Goal: Task Accomplishment & Management: Manage account settings

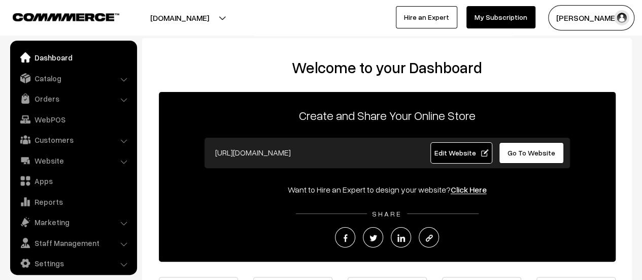
scroll to position [7, 0]
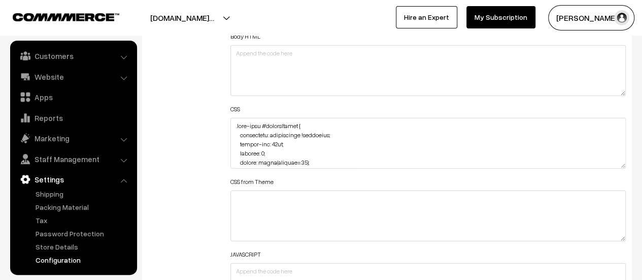
scroll to position [266, 0]
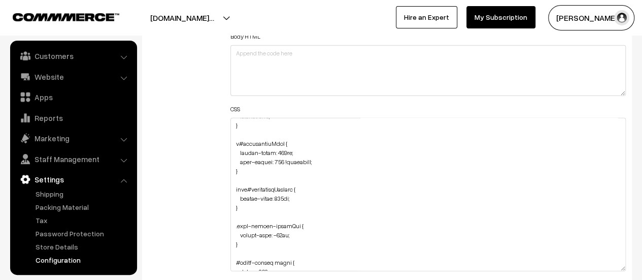
drag, startPoint x: 623, startPoint y: 161, endPoint x: 593, endPoint y: 264, distance: 107.3
click at [593, 264] on textarea at bounding box center [427, 194] width 395 height 153
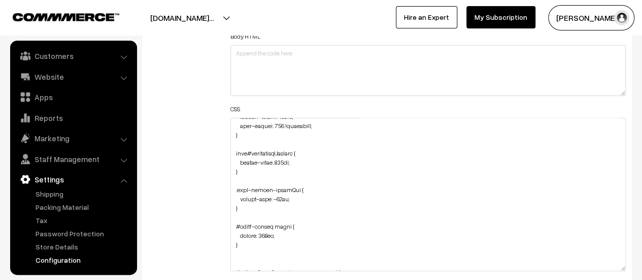
scroll to position [316, 0]
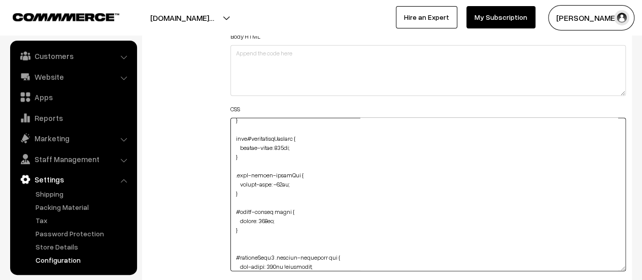
click at [308, 183] on textarea at bounding box center [427, 194] width 395 height 153
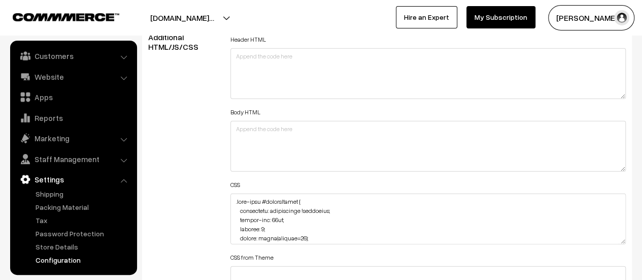
scroll to position [1269, 0]
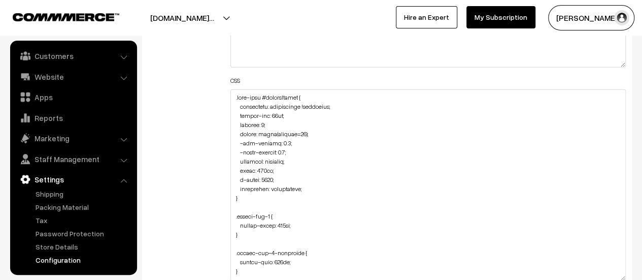
drag, startPoint x: 622, startPoint y: 136, endPoint x: 591, endPoint y: 276, distance: 144.0
click at [591, 276] on textarea at bounding box center [427, 184] width 395 height 191
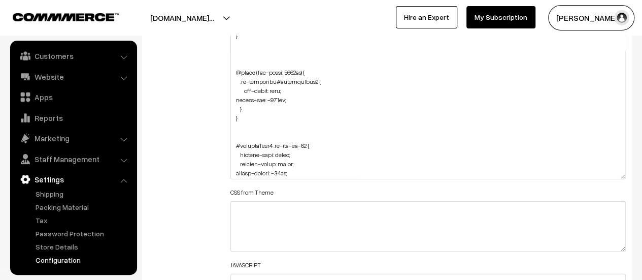
scroll to position [440, 0]
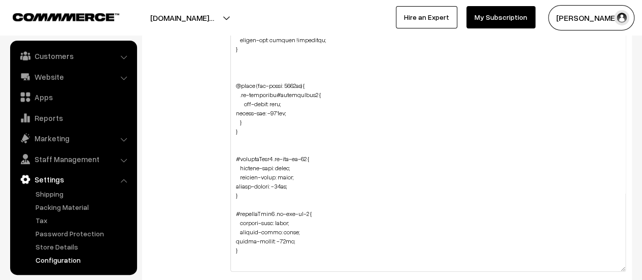
drag, startPoint x: 625, startPoint y: 172, endPoint x: 602, endPoint y: 255, distance: 86.3
click at [612, 266] on textarea at bounding box center [427, 130] width 395 height 284
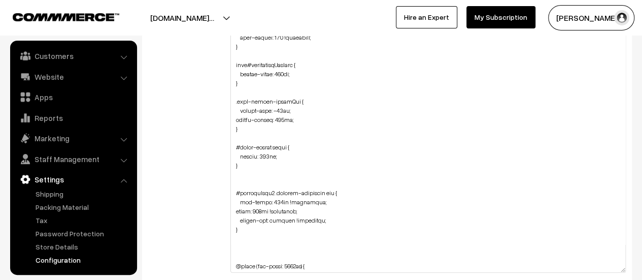
scroll to position [245, 0]
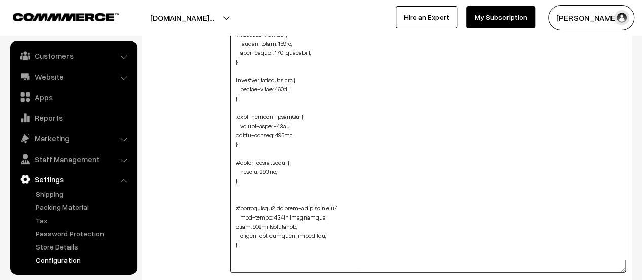
click at [283, 133] on textarea at bounding box center [427, 130] width 395 height 285
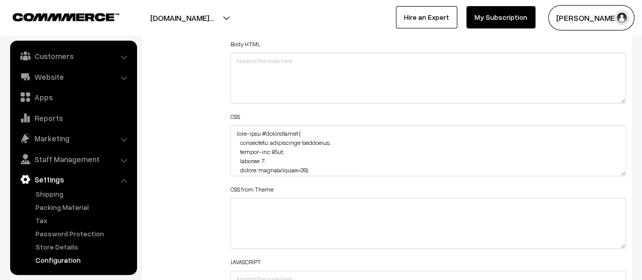
scroll to position [1218, 0]
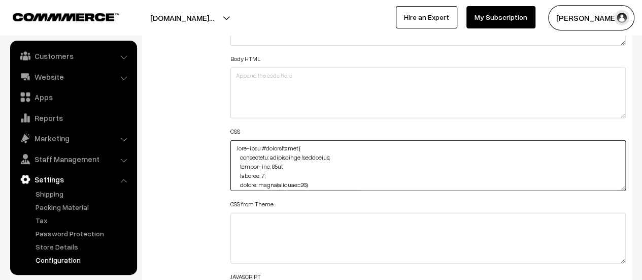
click at [234, 146] on textarea at bounding box center [427, 165] width 395 height 51
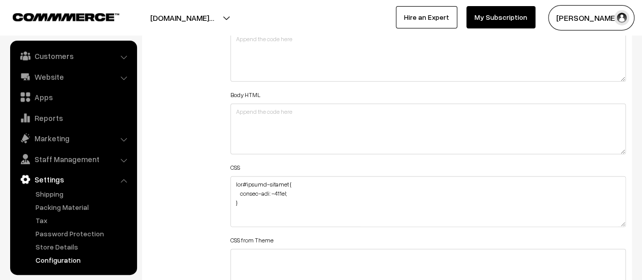
scroll to position [1218, 0]
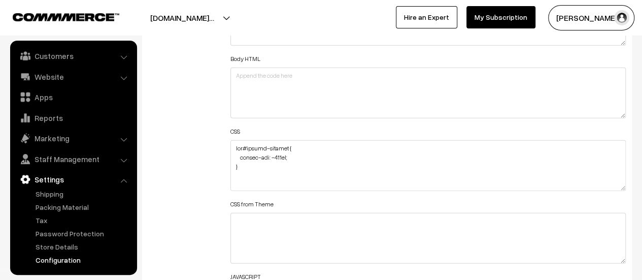
drag, startPoint x: 620, startPoint y: 186, endPoint x: 605, endPoint y: 301, distance: 115.8
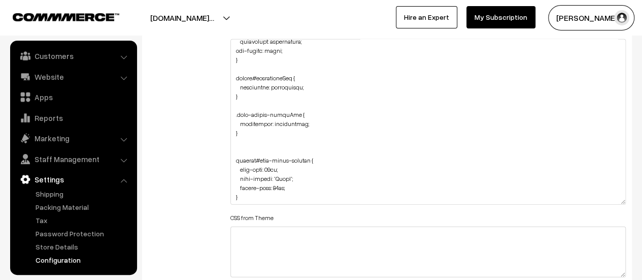
scroll to position [1320, 0]
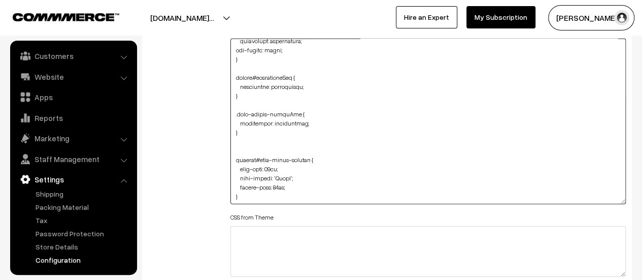
click at [291, 183] on textarea at bounding box center [427, 122] width 395 height 166
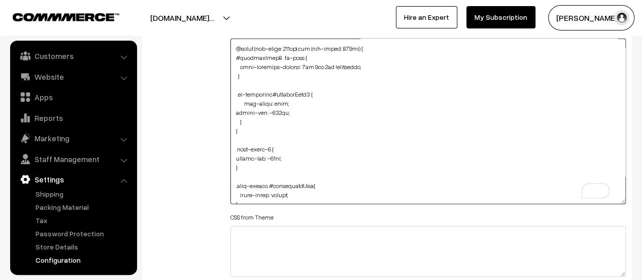
scroll to position [0, 0]
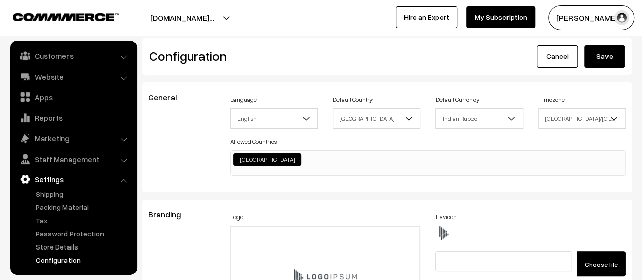
type textarea "div#footer-section { margin-top: -357px; } .home-page #headerBottom { backgroun…"
click at [597, 59] on button "Save" at bounding box center [604, 56] width 41 height 22
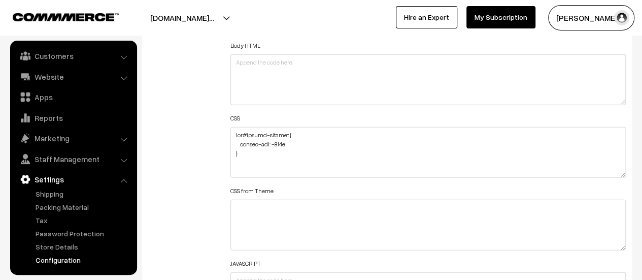
scroll to position [1218, 0]
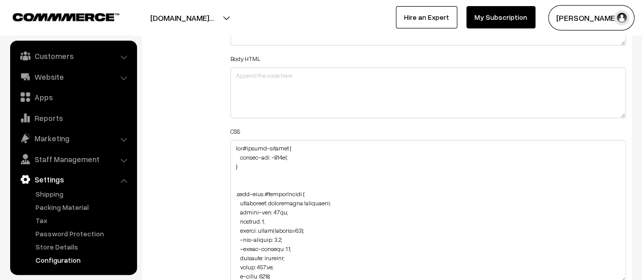
drag, startPoint x: 623, startPoint y: 185, endPoint x: 588, endPoint y: 277, distance: 98.5
click at [588, 277] on textarea at bounding box center [427, 211] width 395 height 142
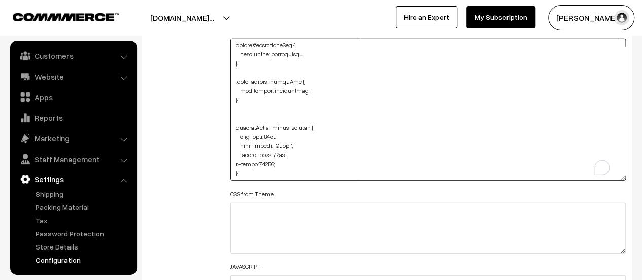
scroll to position [1153, 0]
drag, startPoint x: 242, startPoint y: 160, endPoint x: 234, endPoint y: 160, distance: 8.1
click at [234, 160] on textarea "To enrich screen reader interactions, please activate Accessibility in Grammarl…" at bounding box center [427, 110] width 395 height 142
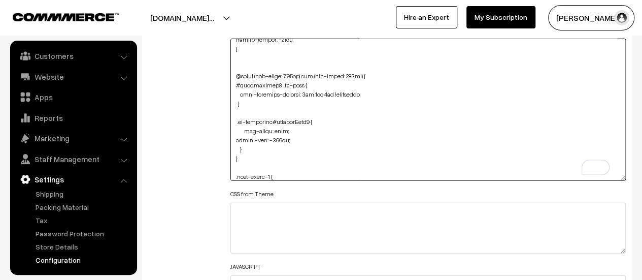
scroll to position [0, 0]
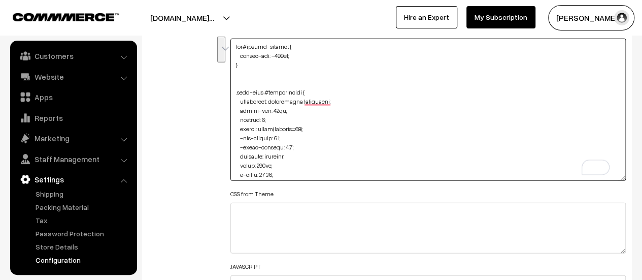
drag, startPoint x: 256, startPoint y: 64, endPoint x: 227, endPoint y: 42, distance: 36.2
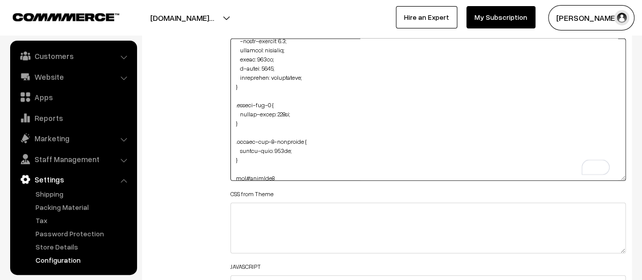
scroll to position [203, 0]
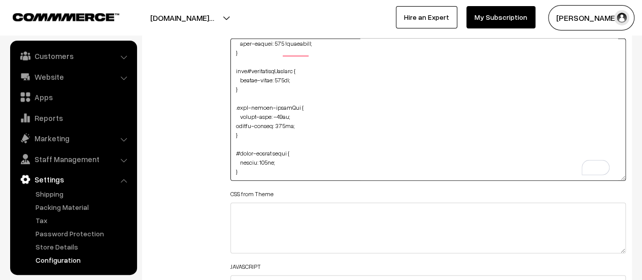
drag, startPoint x: 297, startPoint y: 131, endPoint x: 236, endPoint y: 134, distance: 61.5
click at [236, 134] on textarea "To enrich screen reader interactions, please activate Accessibility in Grammarl…" at bounding box center [427, 110] width 395 height 142
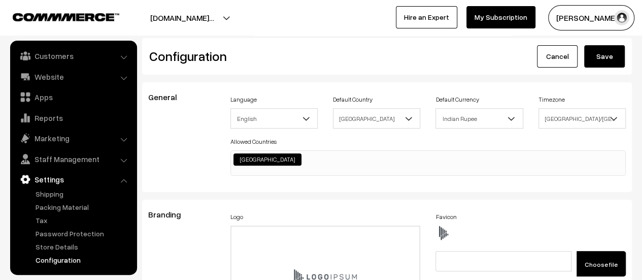
type textarea ".home-page #headerBottom { background: transparent !important; margin-top: 26px…"
click at [594, 52] on button "Save" at bounding box center [604, 56] width 41 height 22
click at [606, 61] on button "Save" at bounding box center [604, 56] width 41 height 22
